Goal: Find specific page/section: Find specific page/section

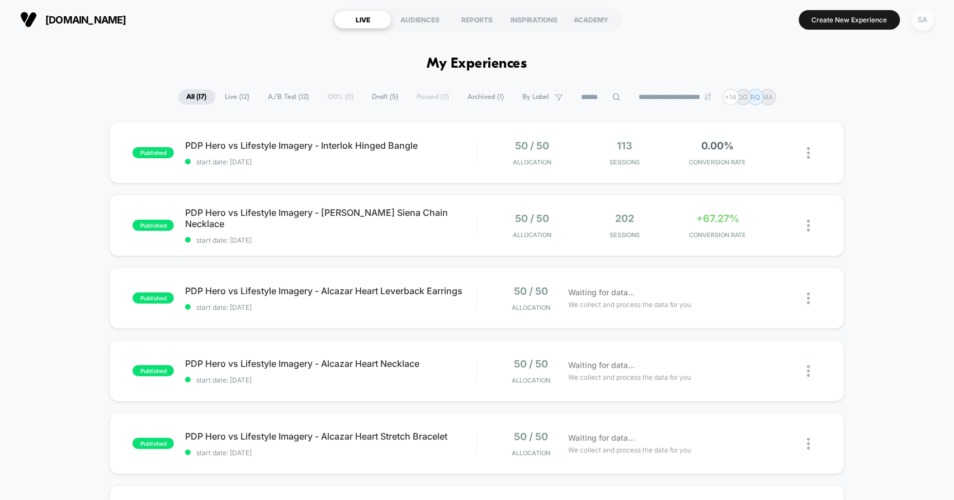
click at [919, 25] on div "SA" at bounding box center [923, 20] width 22 height 22
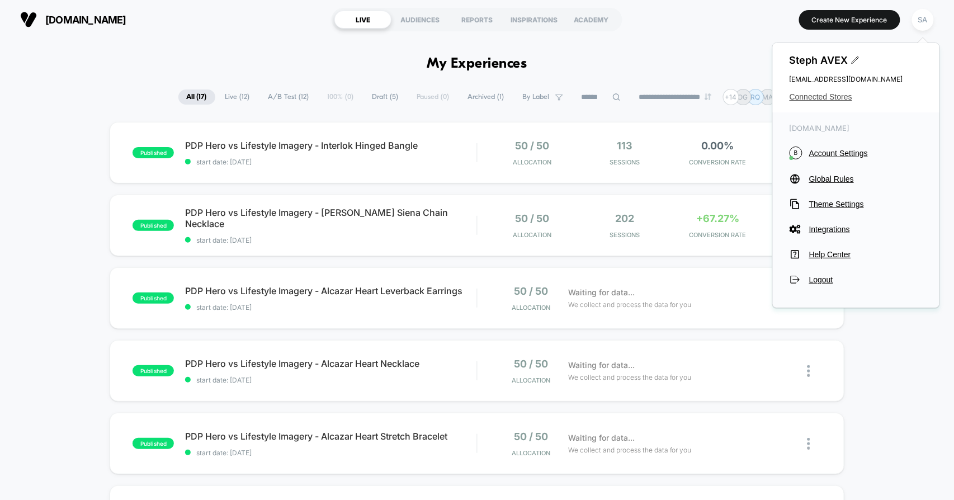
click at [828, 97] on span "Connected Stores" at bounding box center [856, 96] width 133 height 9
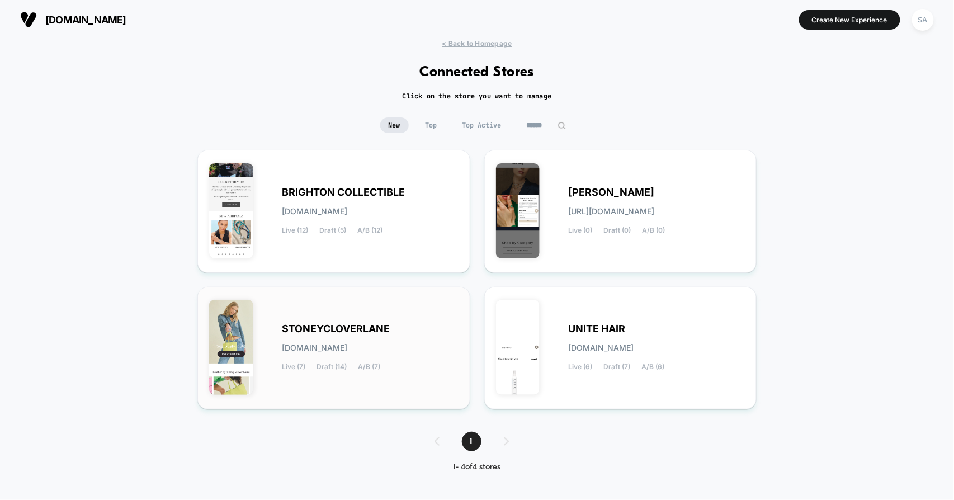
click at [349, 331] on span "STONEYCLOVERLANE" at bounding box center [336, 329] width 108 height 8
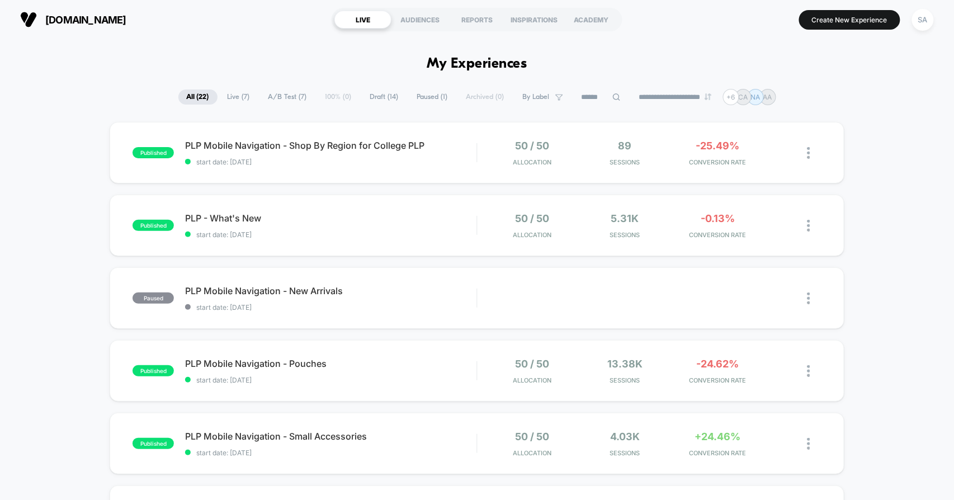
scroll to position [248, 0]
